Goal: Task Accomplishment & Management: Manage account settings

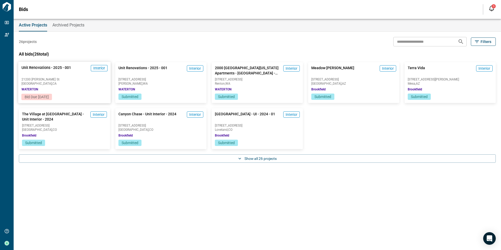
click at [74, 80] on span "21200 [PERSON_NAME] St" at bounding box center [65, 79] width 86 height 3
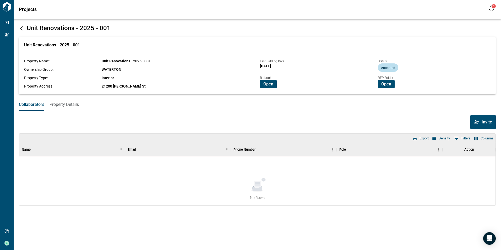
click at [259, 84] on div "Bidbook Open" at bounding box center [285, 79] width 62 height 20
click at [270, 84] on span "Open" at bounding box center [269, 84] width 10 height 5
click at [392, 81] on button "Open" at bounding box center [386, 84] width 17 height 8
click at [393, 83] on button "Open" at bounding box center [386, 84] width 17 height 8
